Goal: Information Seeking & Learning: Learn about a topic

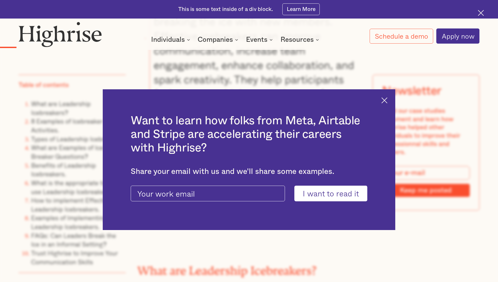
scroll to position [883, 0]
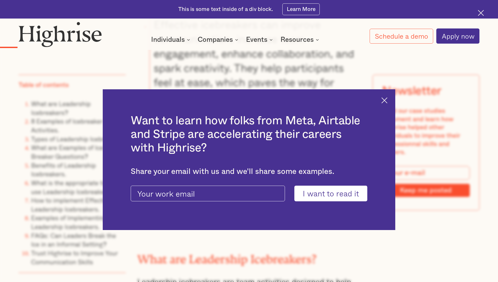
click at [387, 99] on img at bounding box center [384, 100] width 6 height 6
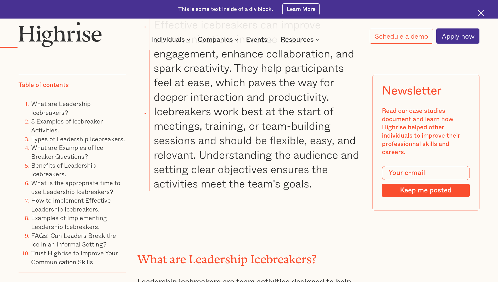
click at [387, 99] on div "Newsletter Read our case studies document and learn how Highrise helped other i…" at bounding box center [425, 143] width 107 height 136
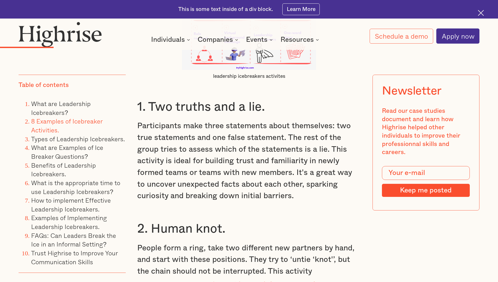
scroll to position [1471, 0]
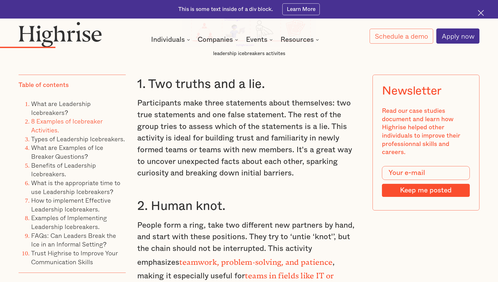
scroll to position [1494, 0]
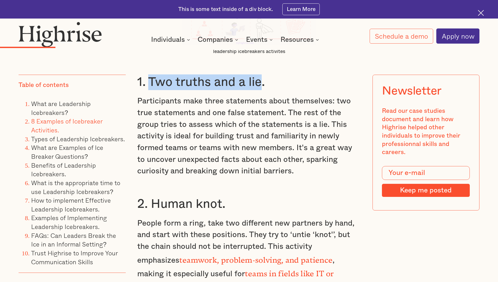
drag, startPoint x: 149, startPoint y: 83, endPoint x: 262, endPoint y: 91, distance: 113.2
click at [262, 90] on h3 "1. Two truths and a lie." at bounding box center [249, 82] width 224 height 16
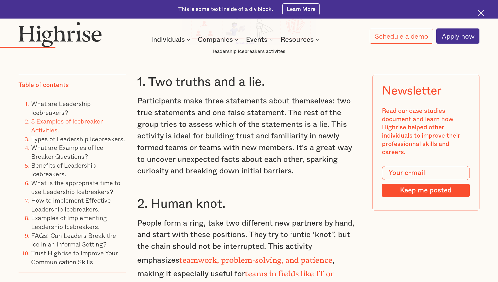
click at [217, 85] on h3 "1. Two truths and a lie." at bounding box center [249, 82] width 224 height 16
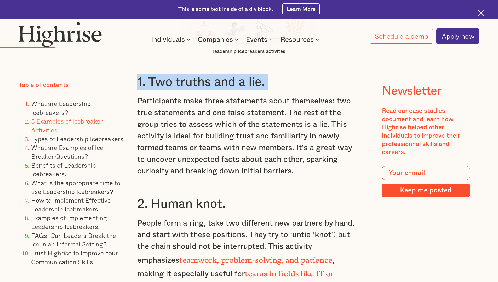
click at [217, 85] on h3 "1. Two truths and a lie." at bounding box center [249, 82] width 224 height 16
copy h3 "1. Two truths and a lie."
